Goal: Find specific page/section: Find specific page/section

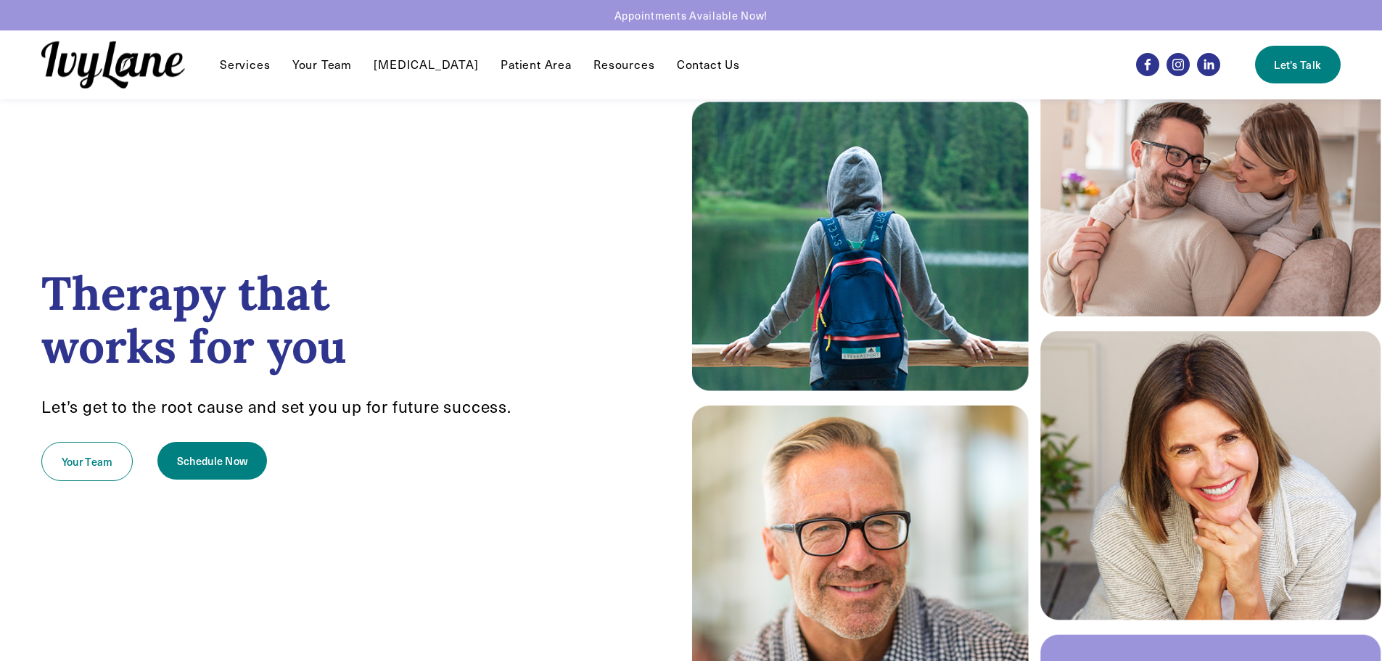
click at [430, 67] on link "[MEDICAL_DATA]" at bounding box center [426, 64] width 104 height 17
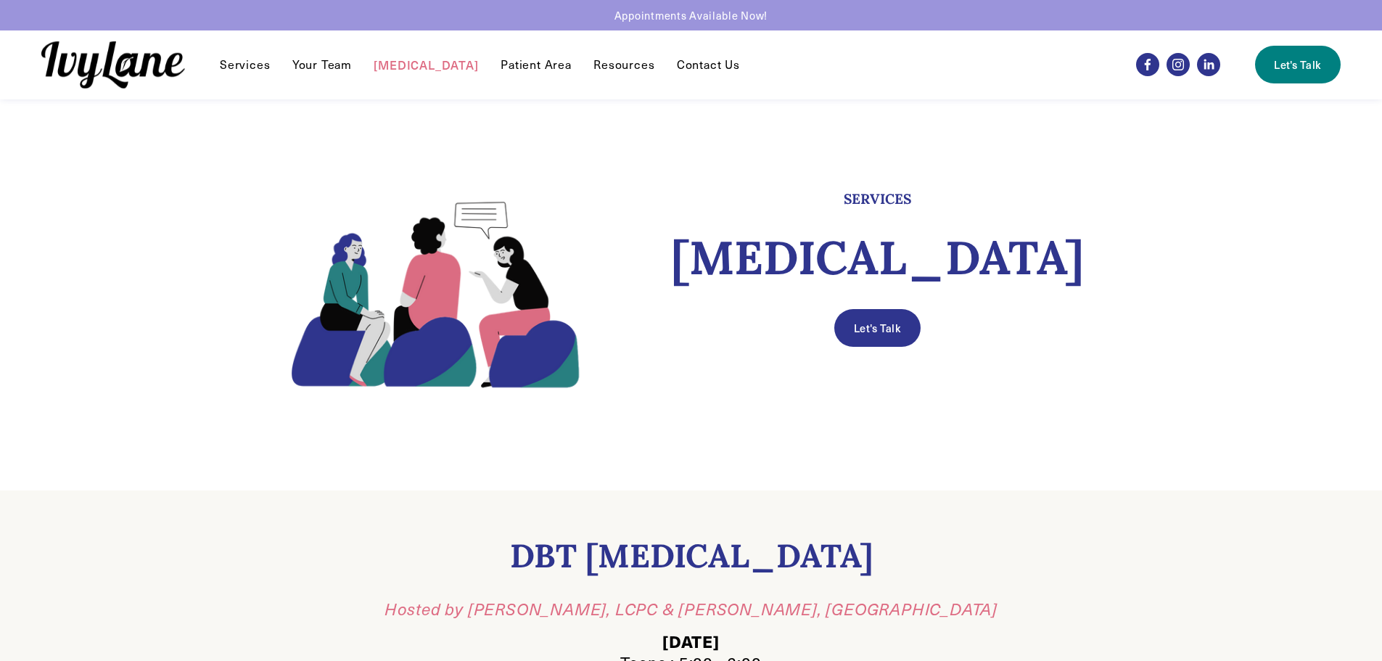
click at [128, 66] on img at bounding box center [113, 64] width 144 height 47
